Goal: Task Accomplishment & Management: Use online tool/utility

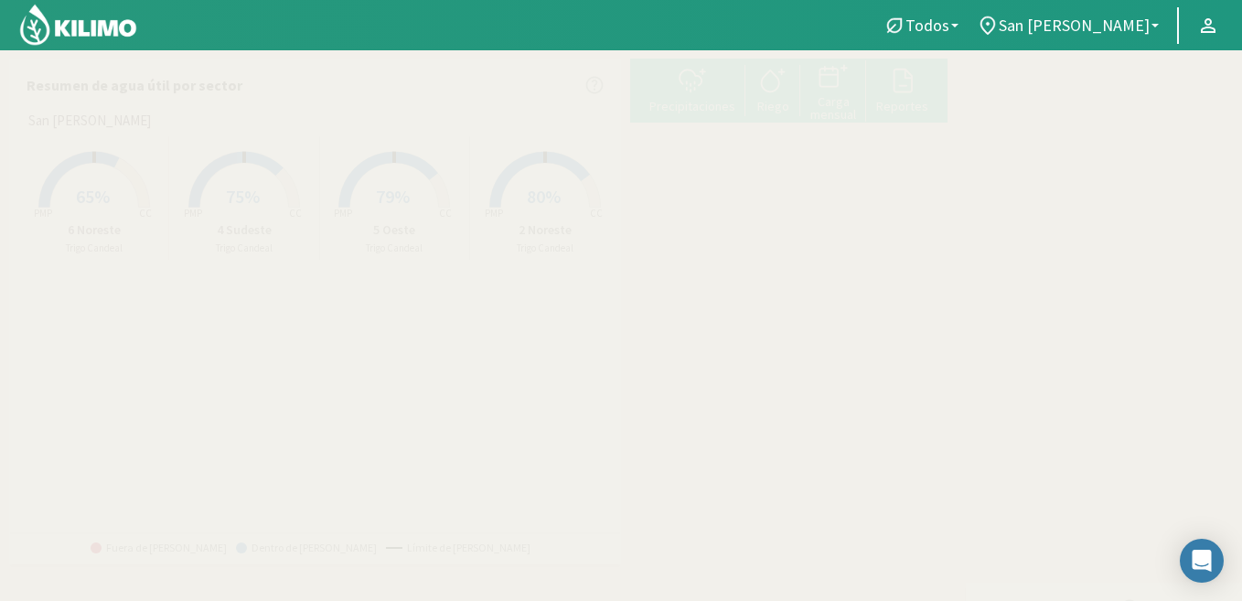
click at [242, 178] on rect at bounding box center [244, 209] width 146 height 146
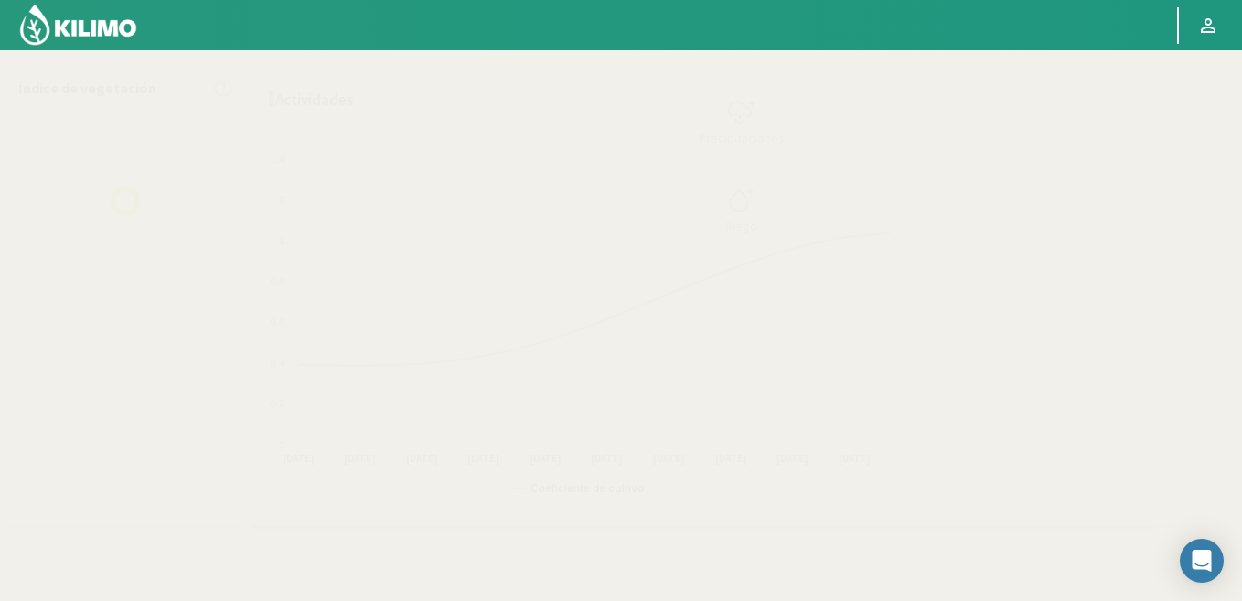
select select "1: Object"
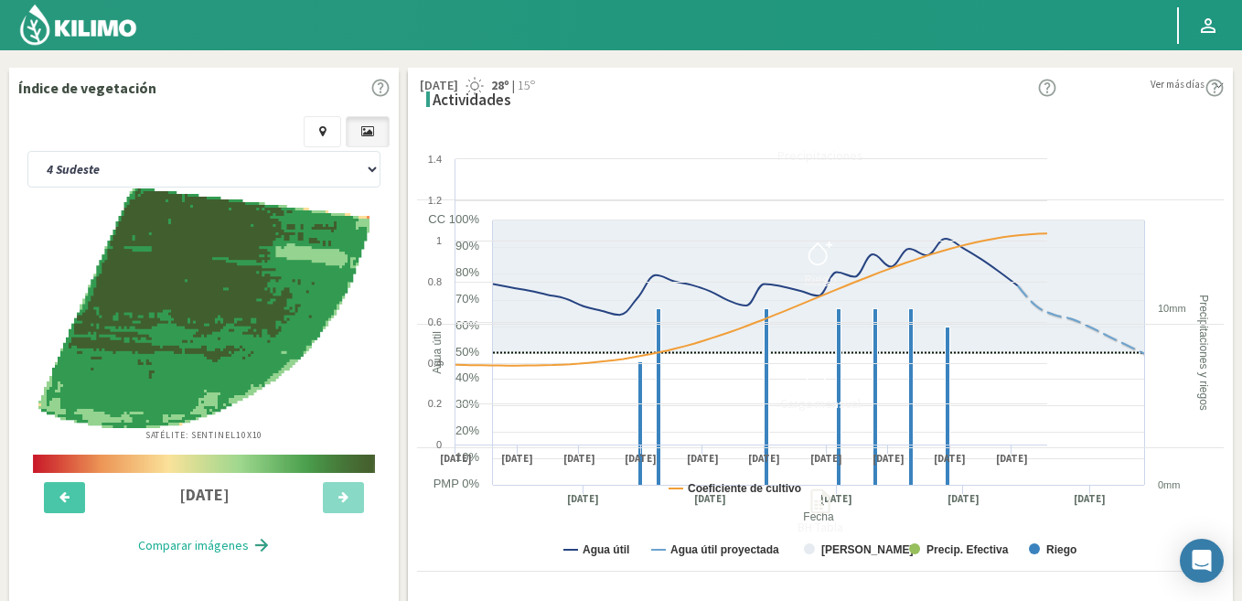
click at [835, 259] on icon at bounding box center [819, 253] width 29 height 29
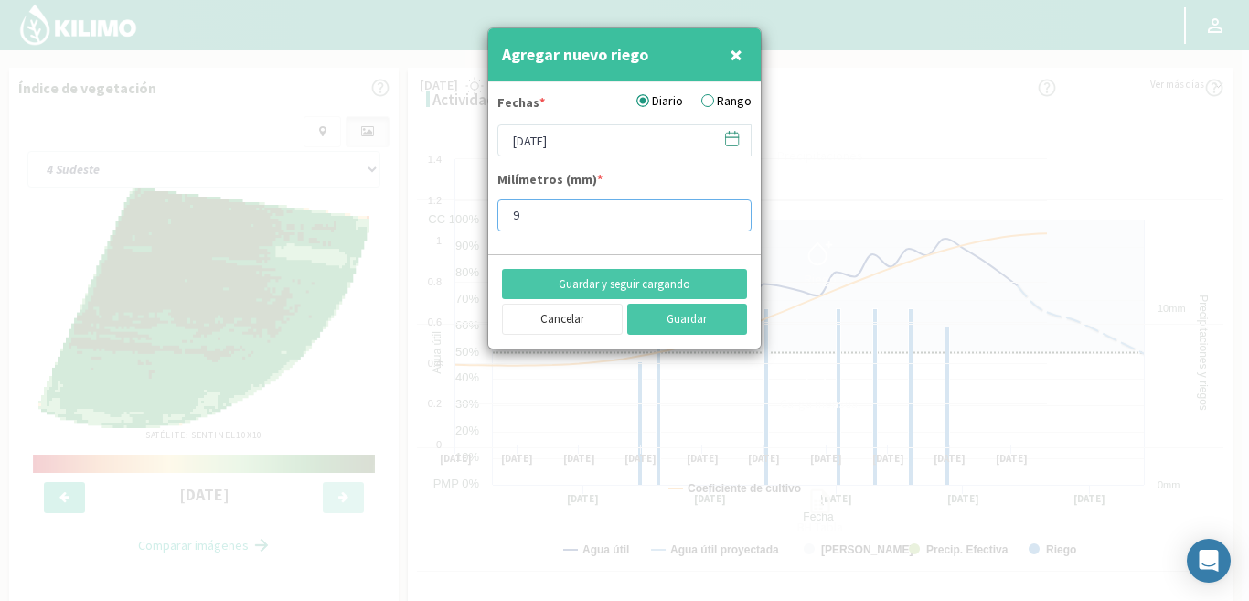
click at [549, 218] on input "9" at bounding box center [624, 215] width 254 height 32
type input "7"
click at [692, 316] on button "Guardar" at bounding box center [687, 319] width 121 height 31
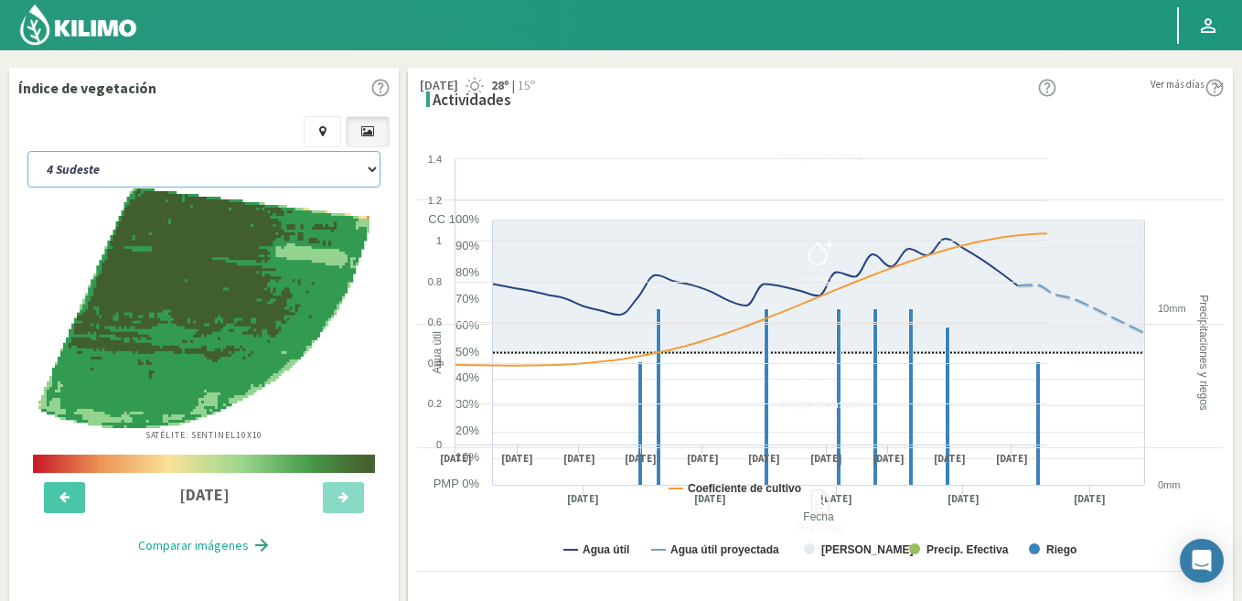
click at [207, 155] on select "2 Noreste 4 Sudeste 5 Oeste 6 Noreste" at bounding box center [203, 169] width 353 height 37
select select "0: Object"
click at [27, 151] on select "2 Noreste 4 Sudeste 5 Oeste 6 Noreste" at bounding box center [203, 169] width 353 height 37
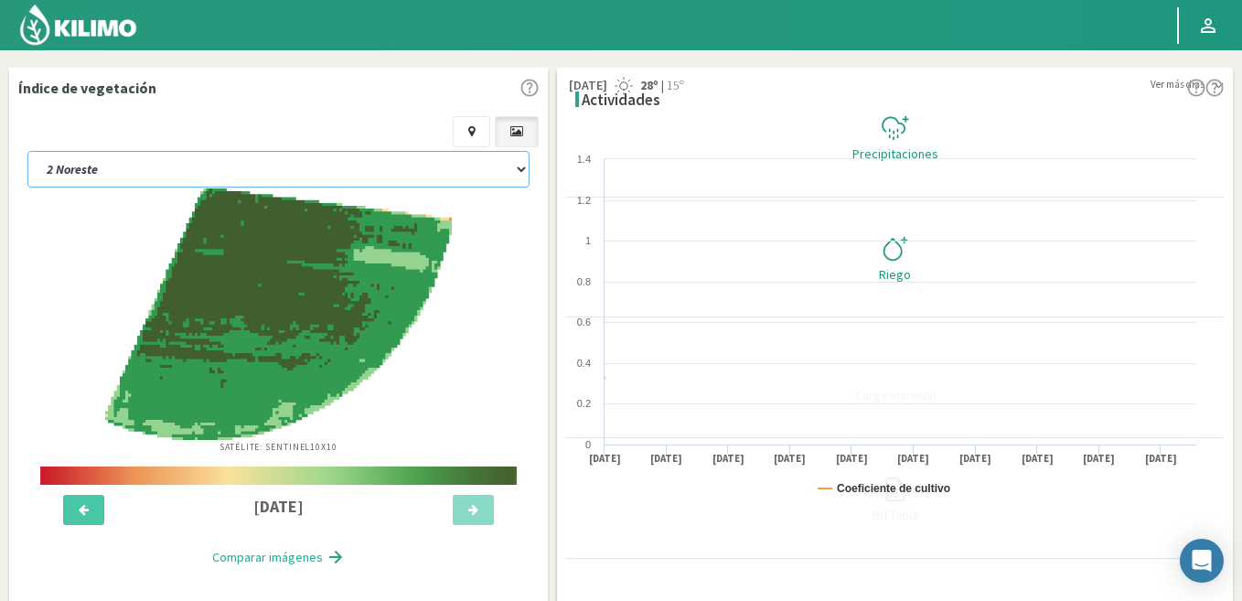
select select "2: Object"
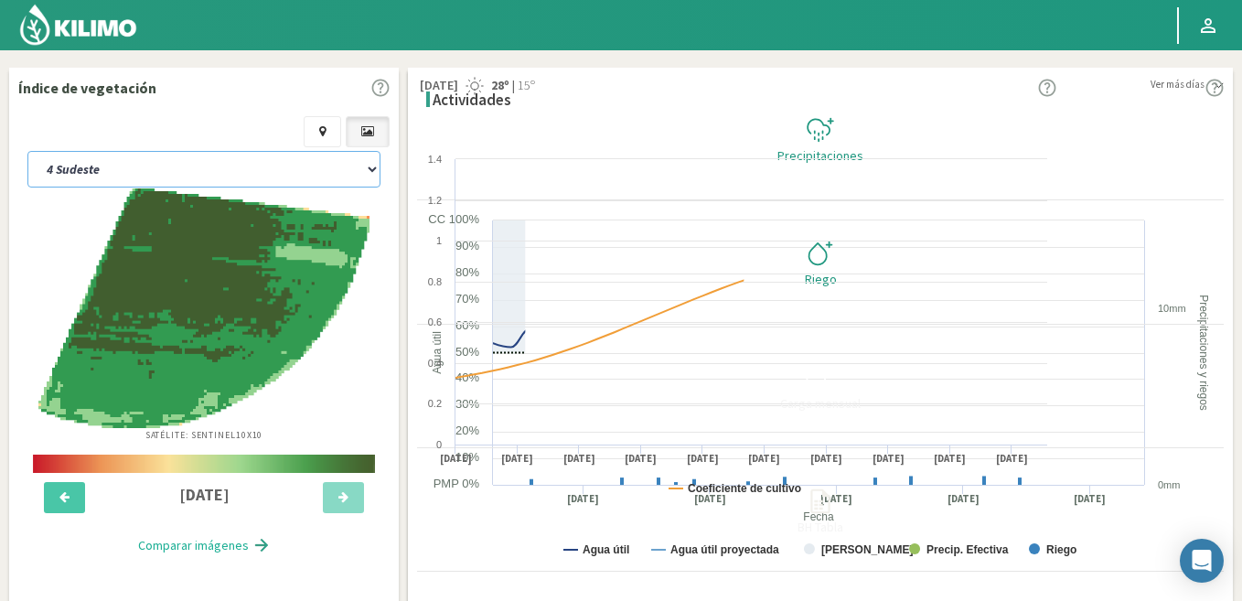
select select "4: Object"
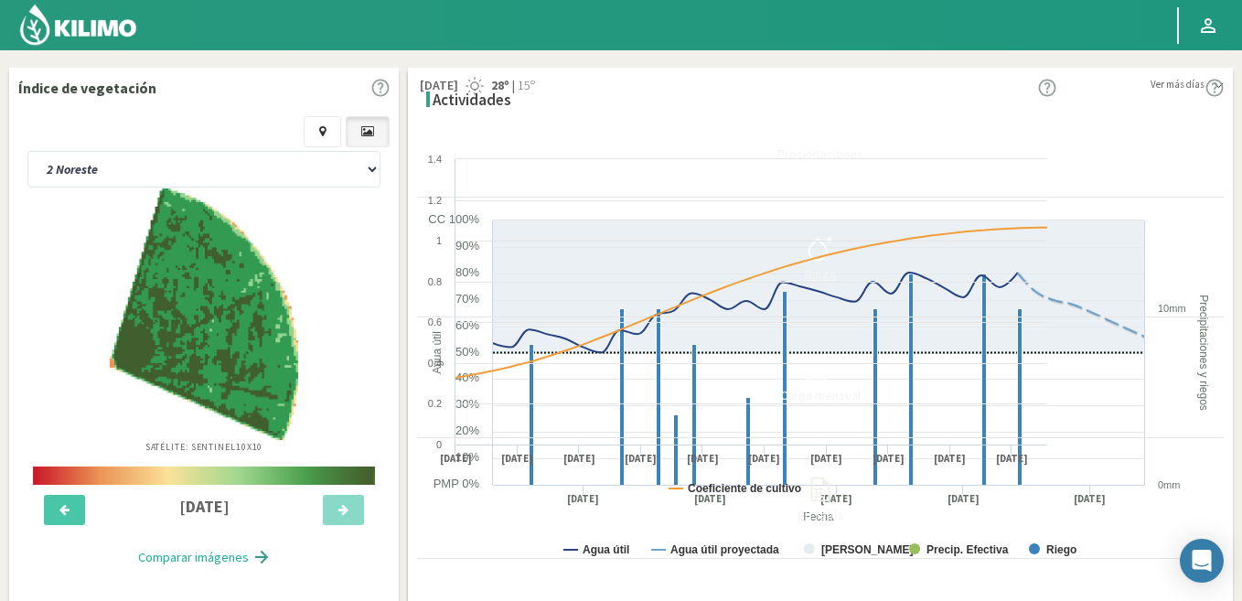
click at [835, 240] on icon at bounding box center [819, 248] width 29 height 29
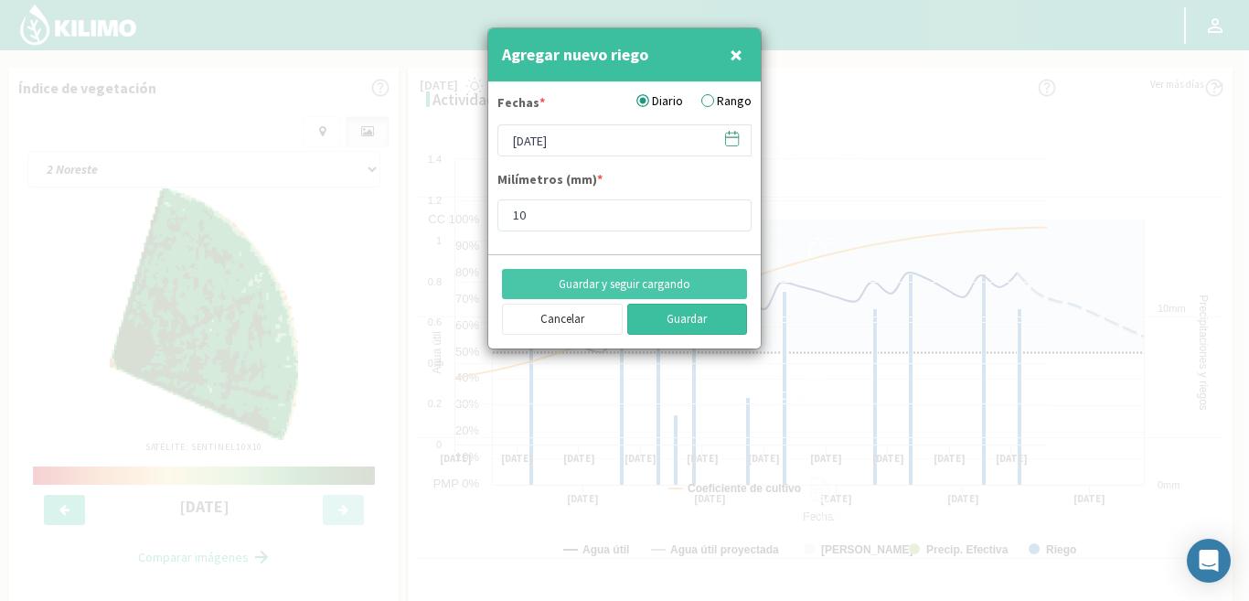
click at [687, 320] on button "Guardar" at bounding box center [687, 319] width 121 height 31
